Goal: Information Seeking & Learning: Learn about a topic

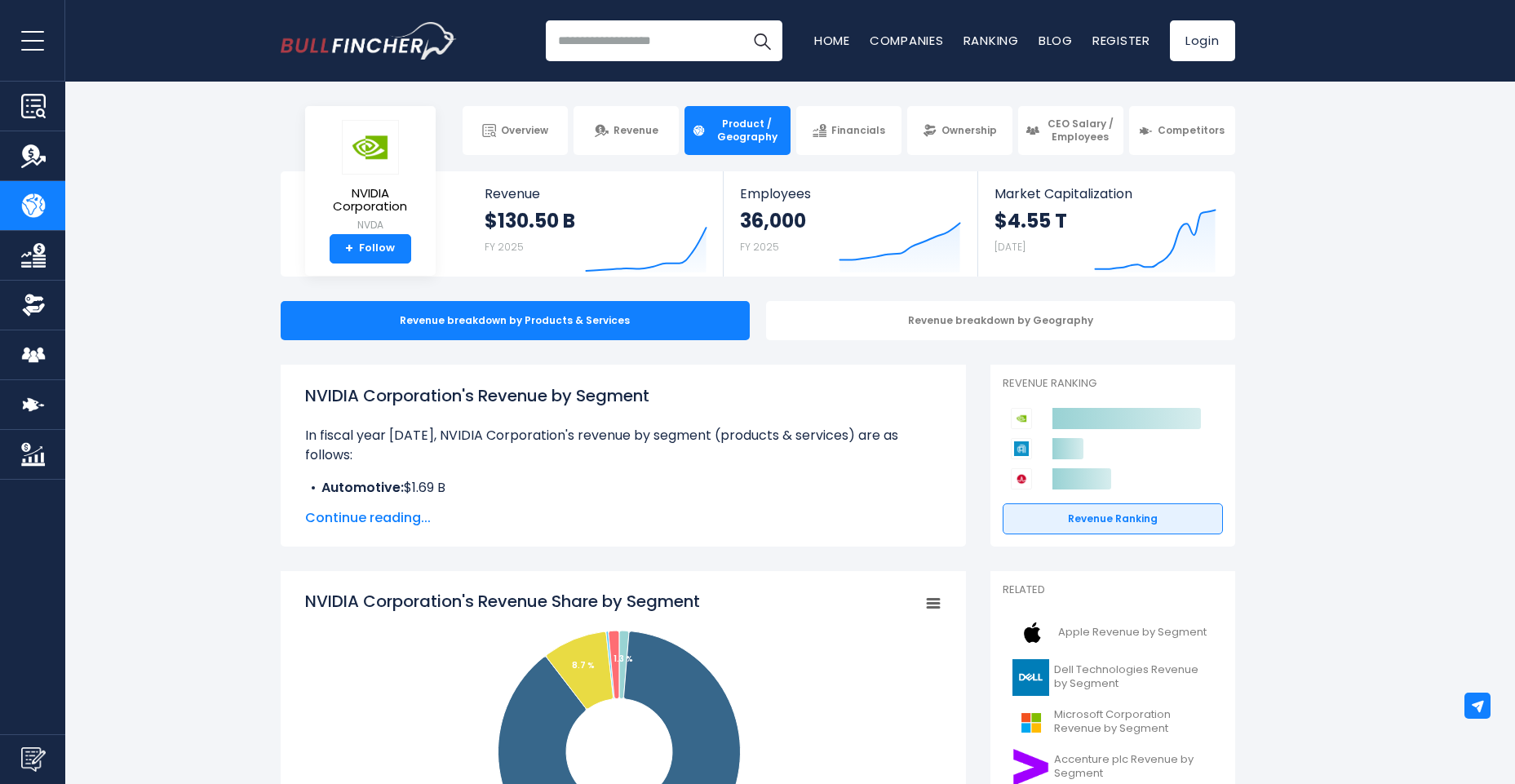
click at [44, 34] on button "open menu" at bounding box center [33, 40] width 65 height 81
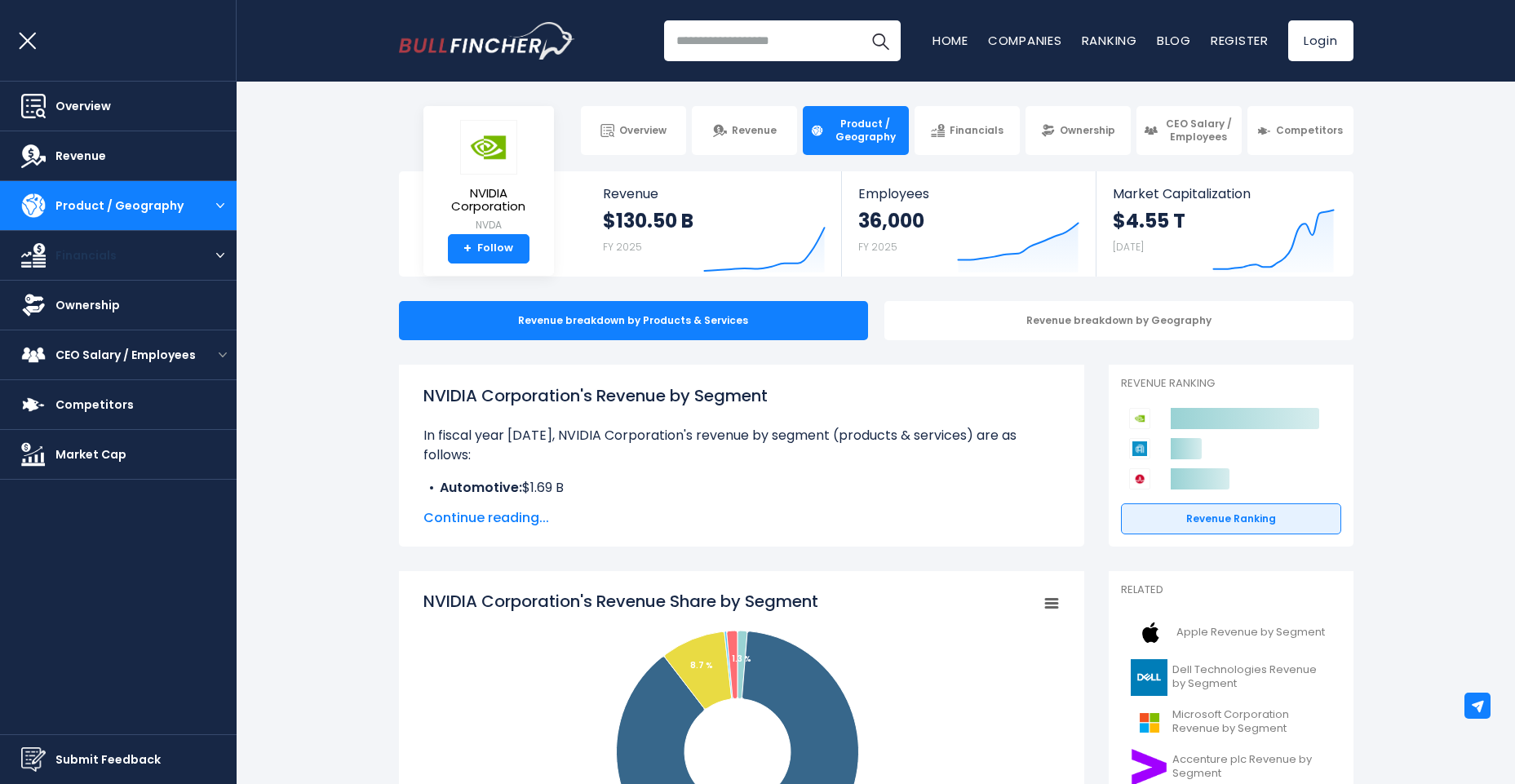
click at [158, 240] on link "Financials" at bounding box center [102, 255] width 204 height 49
click at [932, 327] on div "Revenue breakdown by Geography" at bounding box center [1119, 320] width 469 height 39
click at [1134, 320] on div "Revenue breakdown by Geography" at bounding box center [1119, 320] width 469 height 39
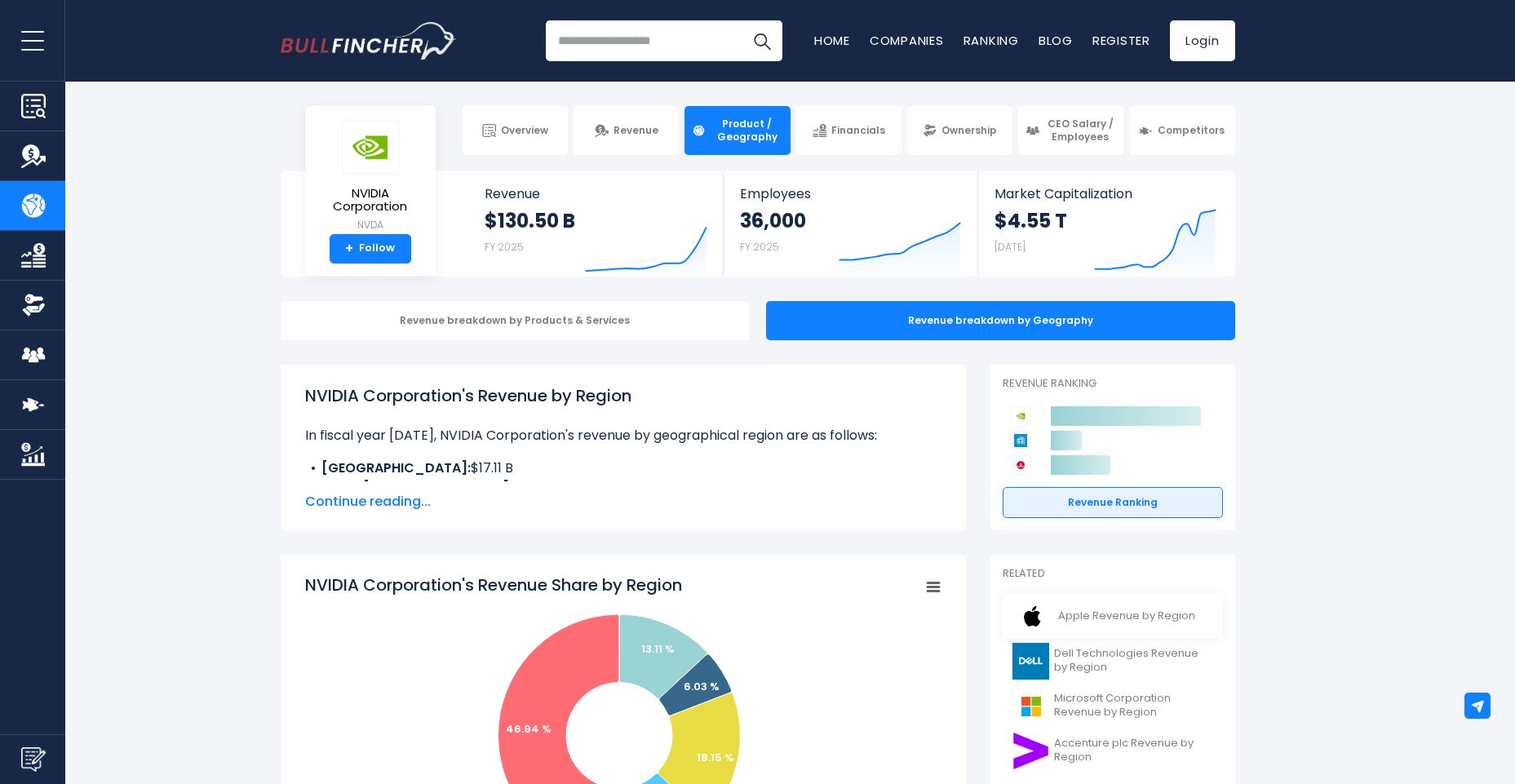
click at [1182, 628] on link "Apple Revenue by Region" at bounding box center [1113, 615] width 221 height 44
